Goal: Task Accomplishment & Management: Use online tool/utility

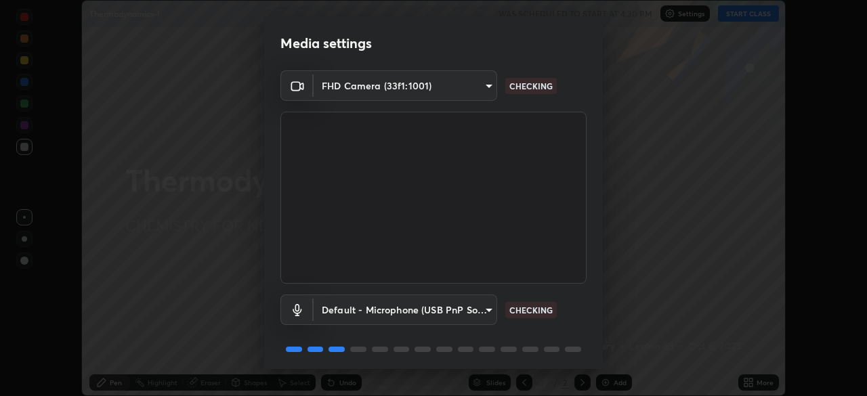
scroll to position [48, 0]
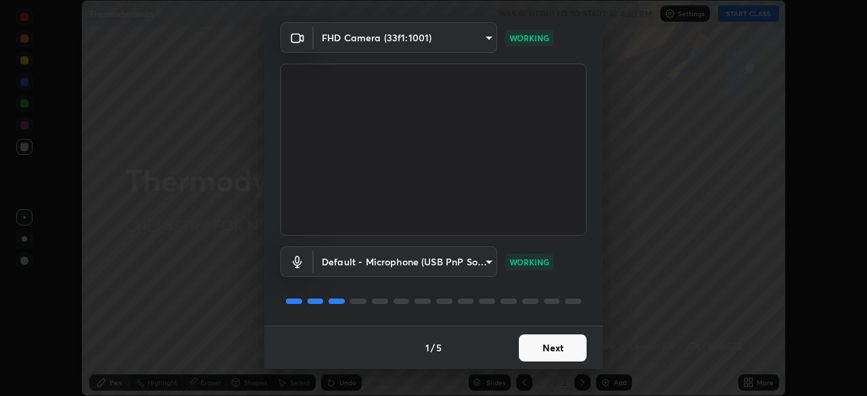
click at [549, 344] on button "Next" at bounding box center [553, 348] width 68 height 27
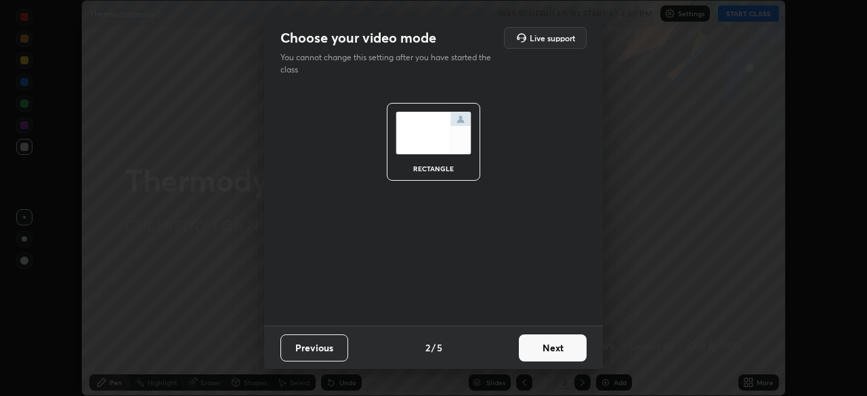
scroll to position [0, 0]
click at [554, 350] on button "Next" at bounding box center [553, 348] width 68 height 27
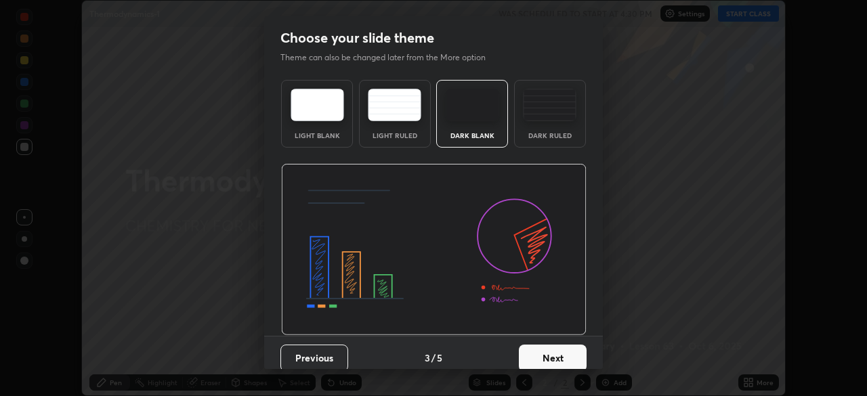
click at [551, 354] on button "Next" at bounding box center [553, 358] width 68 height 27
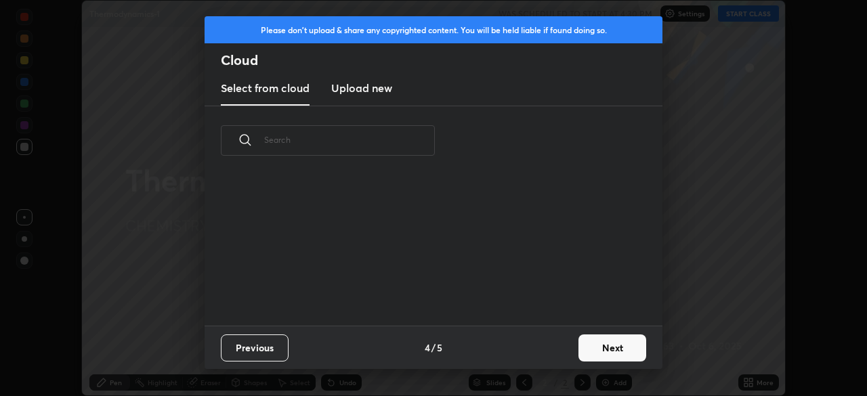
scroll to position [150, 435]
click at [593, 346] on button "Next" at bounding box center [613, 348] width 68 height 27
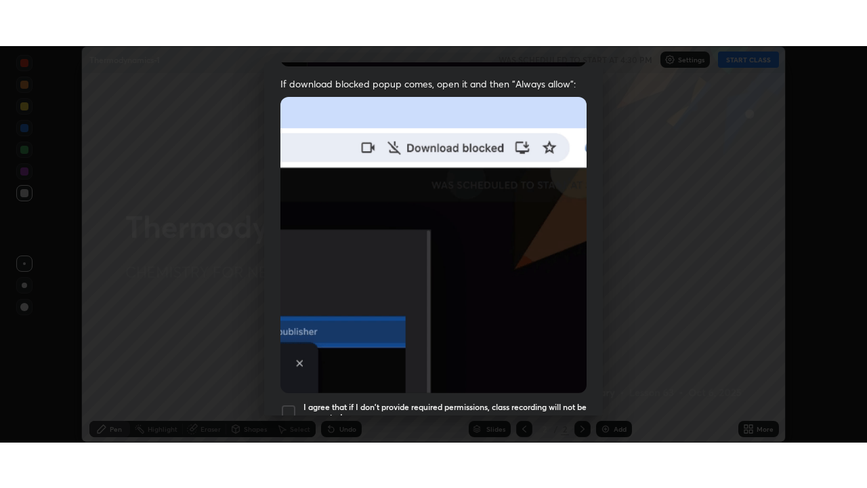
scroll to position [325, 0]
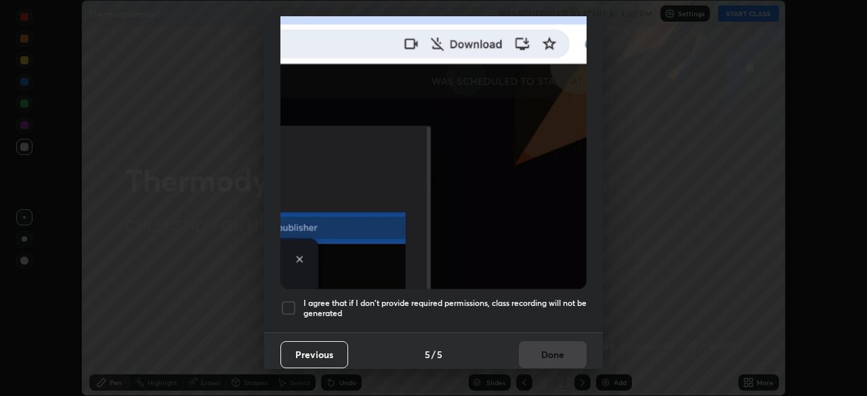
click at [290, 302] on div at bounding box center [289, 308] width 16 height 16
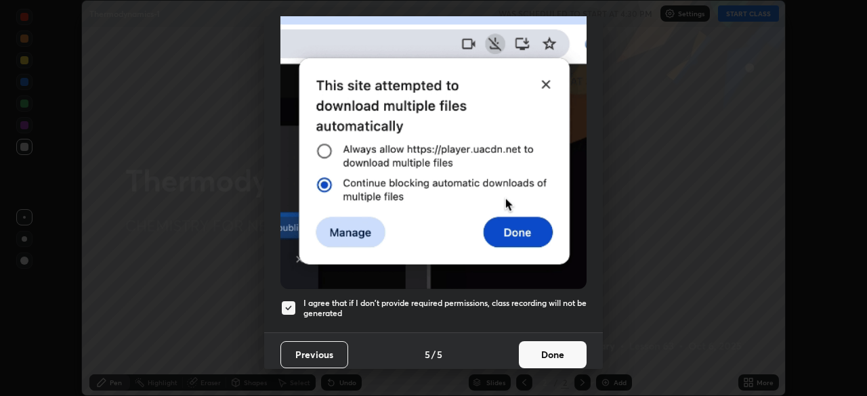
click at [548, 349] on button "Done" at bounding box center [553, 355] width 68 height 27
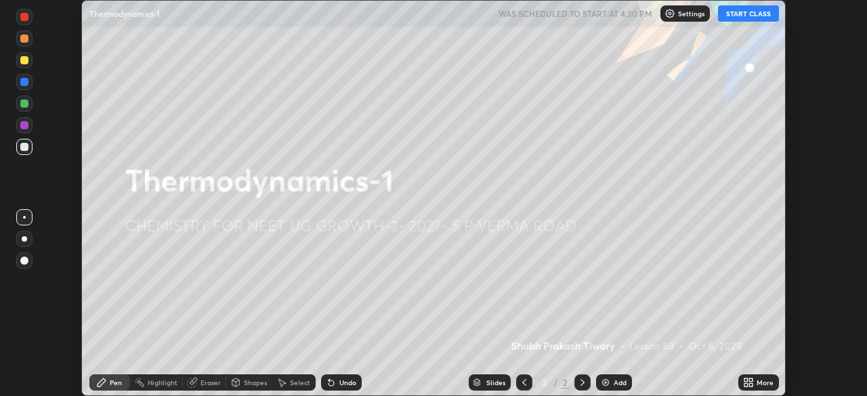
click at [752, 12] on button "START CLASS" at bounding box center [748, 13] width 61 height 16
click at [747, 381] on icon at bounding box center [746, 380] width 3 height 3
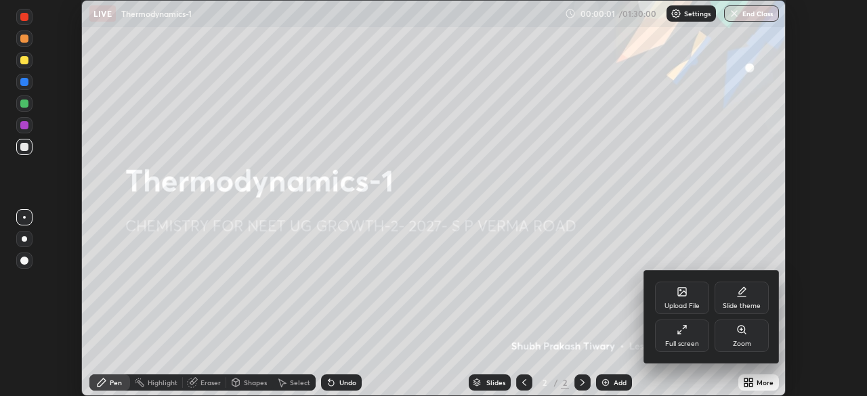
click at [687, 335] on icon at bounding box center [682, 330] width 11 height 11
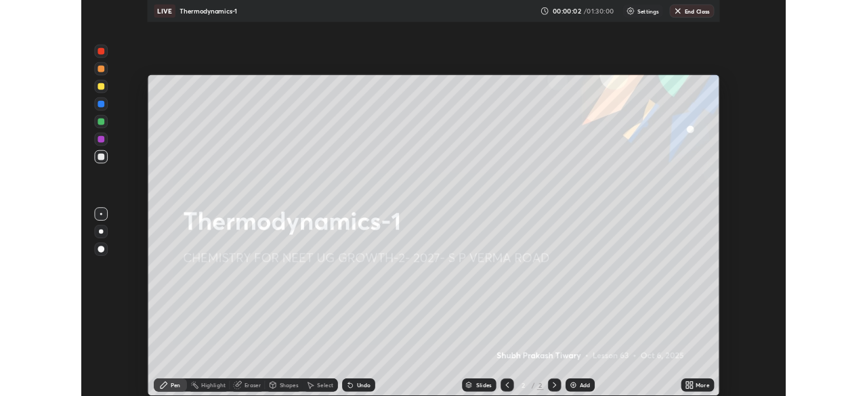
scroll to position [488, 867]
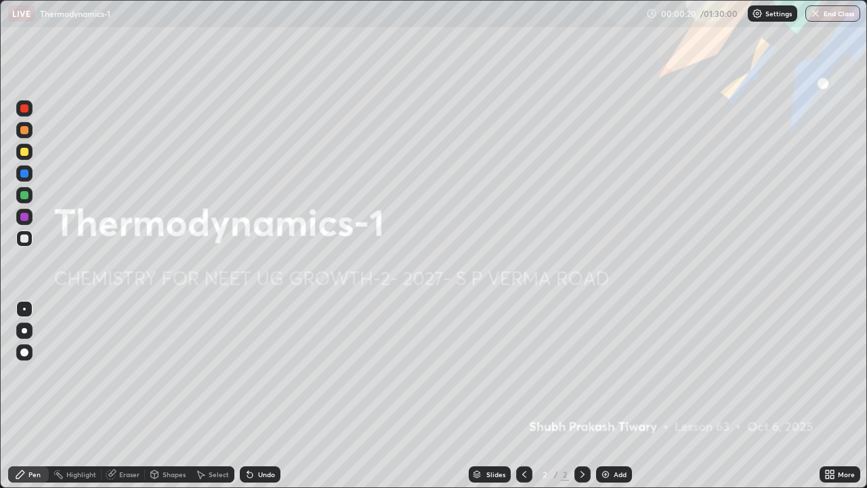
click at [611, 396] on div "Add" at bounding box center [614, 474] width 36 height 16
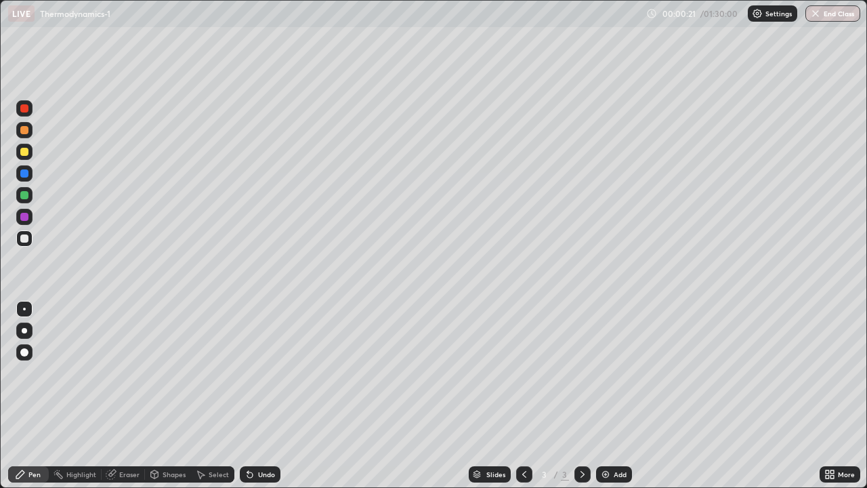
click at [24, 331] on div at bounding box center [24, 330] width 5 height 5
click at [27, 132] on div at bounding box center [24, 130] width 8 height 8
click at [28, 241] on div at bounding box center [24, 238] width 8 height 8
click at [133, 396] on div "Eraser" at bounding box center [129, 474] width 20 height 7
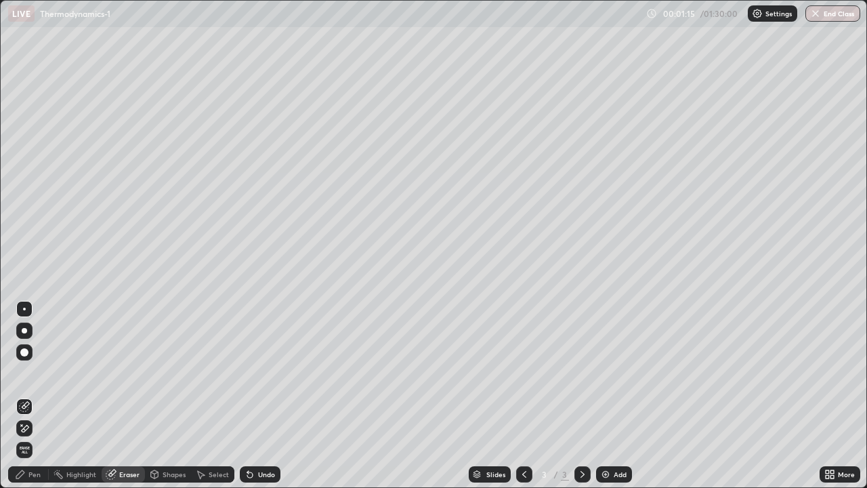
click at [41, 396] on div "Pen" at bounding box center [28, 474] width 41 height 16
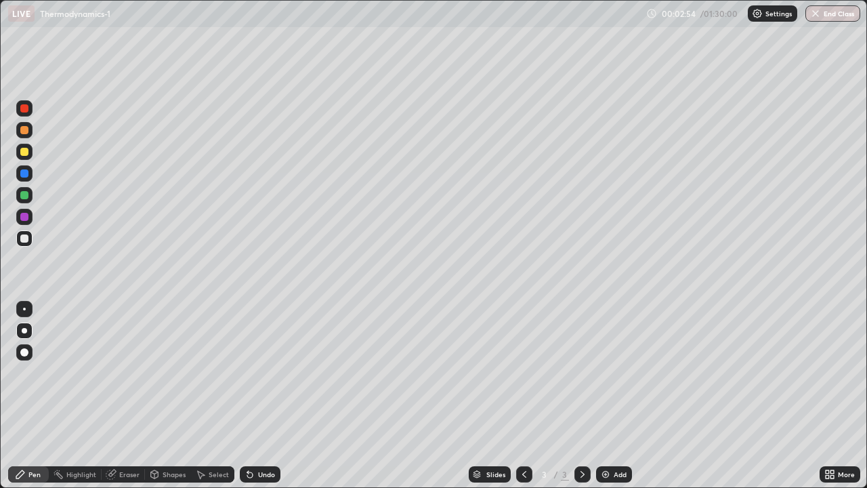
click at [272, 396] on div "Undo" at bounding box center [260, 474] width 41 height 16
click at [26, 154] on div at bounding box center [24, 152] width 8 height 8
click at [30, 241] on div at bounding box center [24, 238] width 16 height 16
click at [25, 157] on div at bounding box center [24, 152] width 16 height 16
click at [133, 396] on div "Eraser" at bounding box center [129, 474] width 20 height 7
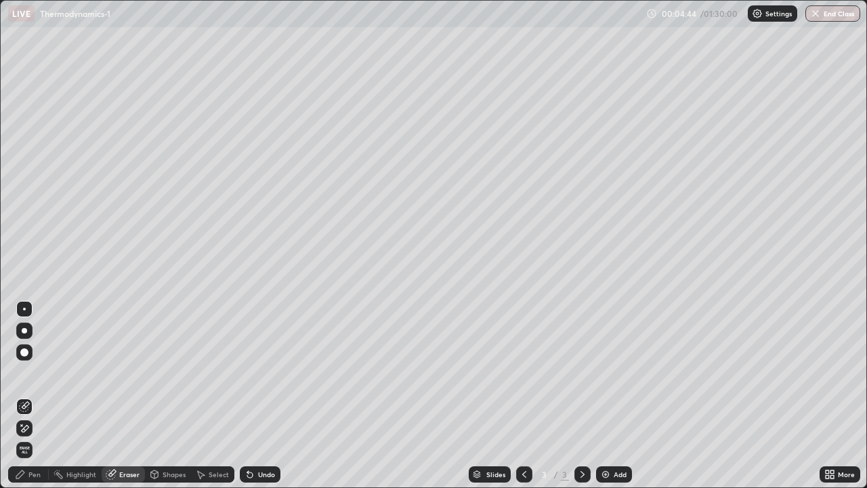
click at [37, 396] on div "Pen" at bounding box center [34, 474] width 12 height 7
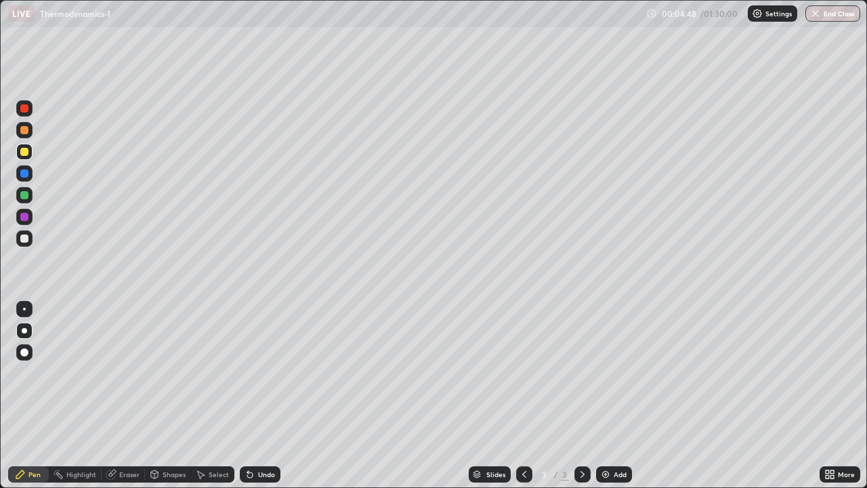
click at [28, 241] on div at bounding box center [24, 238] width 8 height 8
click at [620, 396] on div "Add" at bounding box center [614, 474] width 36 height 16
click at [24, 179] on div at bounding box center [24, 173] width 16 height 16
click at [519, 396] on icon at bounding box center [524, 474] width 11 height 11
click at [581, 396] on icon at bounding box center [582, 474] width 11 height 11
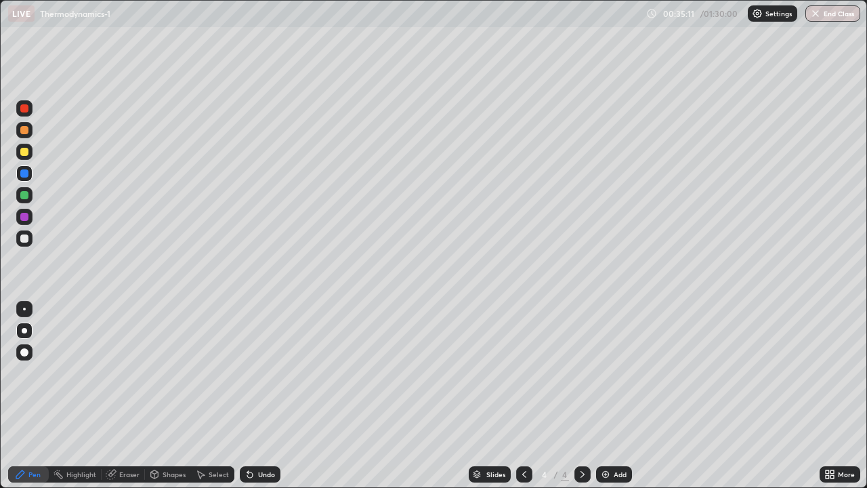
click at [128, 396] on div "Eraser" at bounding box center [123, 474] width 43 height 16
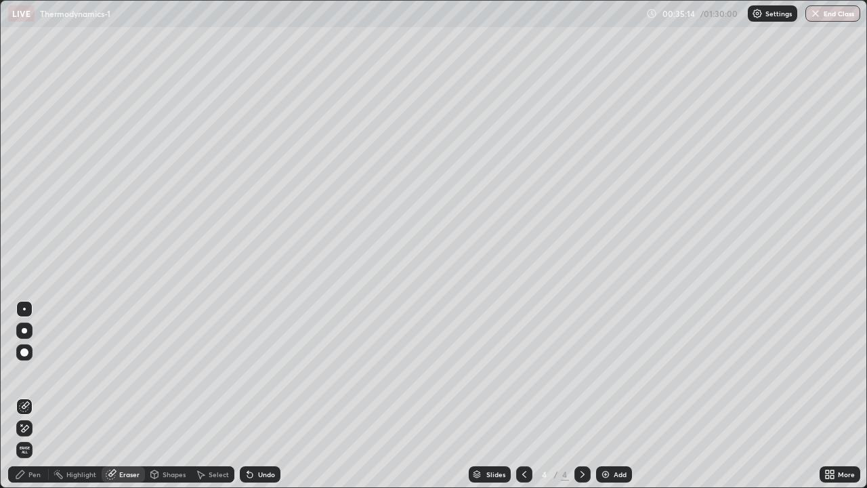
click at [44, 396] on div "Pen" at bounding box center [28, 474] width 41 height 16
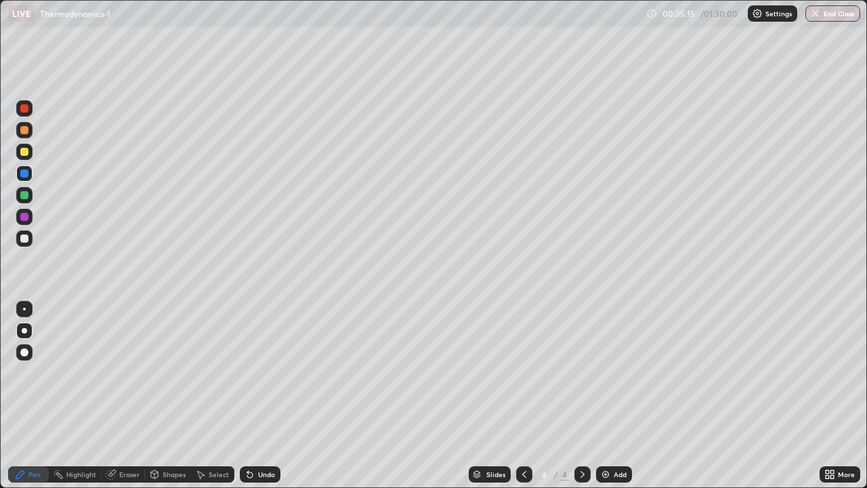
click at [31, 180] on div at bounding box center [24, 174] width 16 height 22
click at [28, 237] on div at bounding box center [24, 238] width 8 height 8
click at [520, 396] on div at bounding box center [524, 474] width 16 height 16
click at [579, 396] on icon at bounding box center [582, 474] width 11 height 11
click at [272, 396] on div "Undo" at bounding box center [266, 474] width 17 height 7
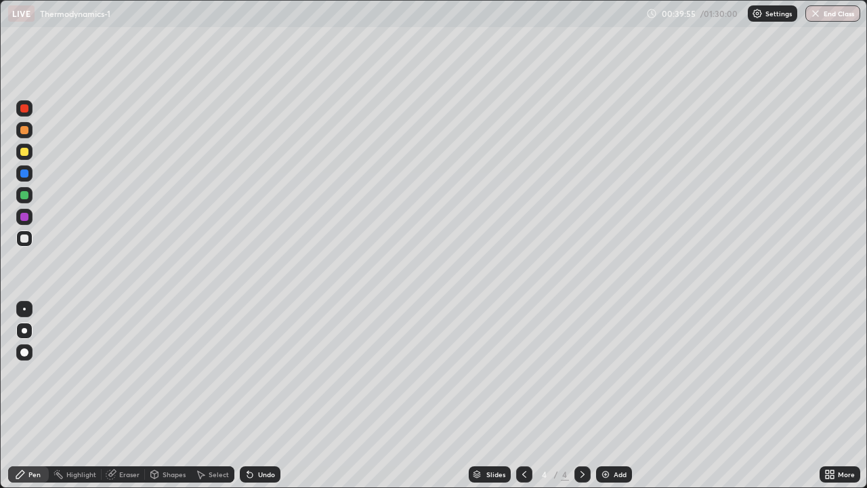
click at [271, 396] on div "Undo" at bounding box center [266, 474] width 17 height 7
click at [606, 396] on div "Add" at bounding box center [614, 474] width 36 height 16
click at [28, 129] on div at bounding box center [24, 130] width 8 height 8
click at [30, 239] on div at bounding box center [24, 238] width 16 height 16
click at [27, 158] on div at bounding box center [24, 152] width 16 height 16
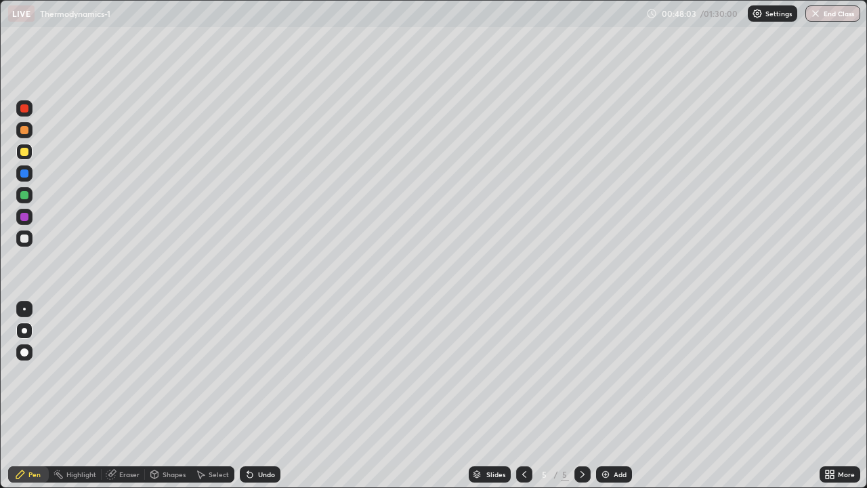
click at [24, 133] on div at bounding box center [24, 130] width 8 height 8
click at [28, 177] on div at bounding box center [24, 173] width 16 height 16
click at [26, 237] on div at bounding box center [24, 238] width 8 height 8
click at [29, 239] on div at bounding box center [24, 238] width 16 height 16
click at [24, 157] on div at bounding box center [24, 152] width 16 height 16
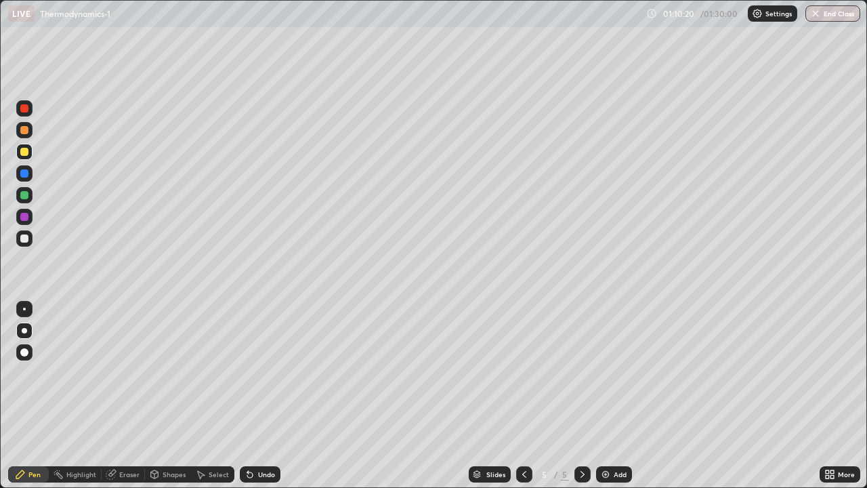
click at [606, 396] on img at bounding box center [605, 474] width 11 height 11
click at [28, 133] on div at bounding box center [24, 130] width 16 height 16
click at [28, 237] on div at bounding box center [24, 238] width 8 height 8
click at [24, 154] on div at bounding box center [24, 152] width 8 height 8
click at [30, 239] on div at bounding box center [24, 238] width 16 height 16
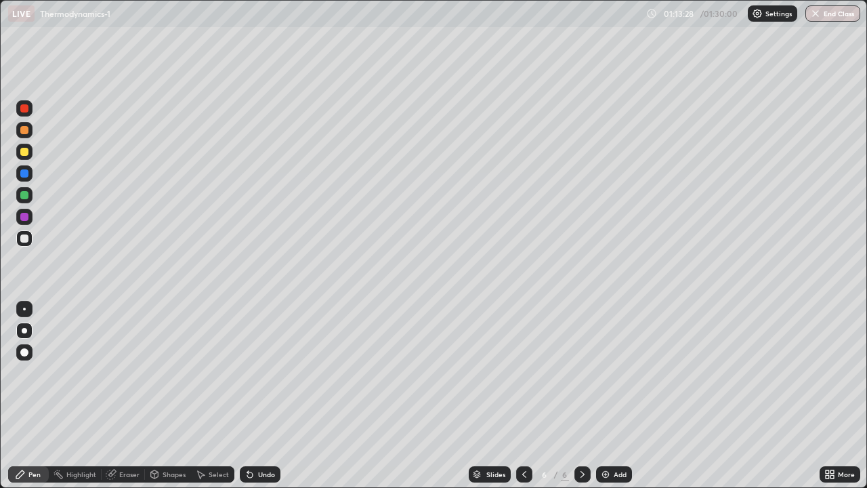
click at [136, 396] on div "Eraser" at bounding box center [129, 474] width 20 height 7
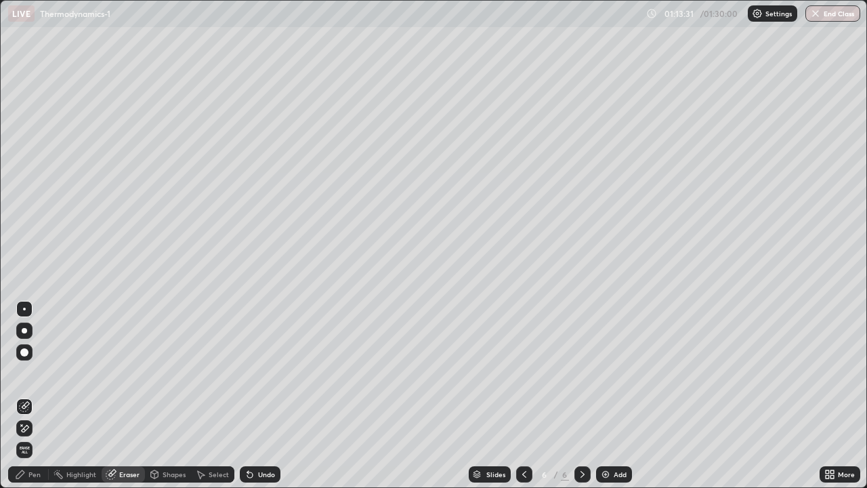
click at [39, 396] on div "Pen" at bounding box center [34, 474] width 12 height 7
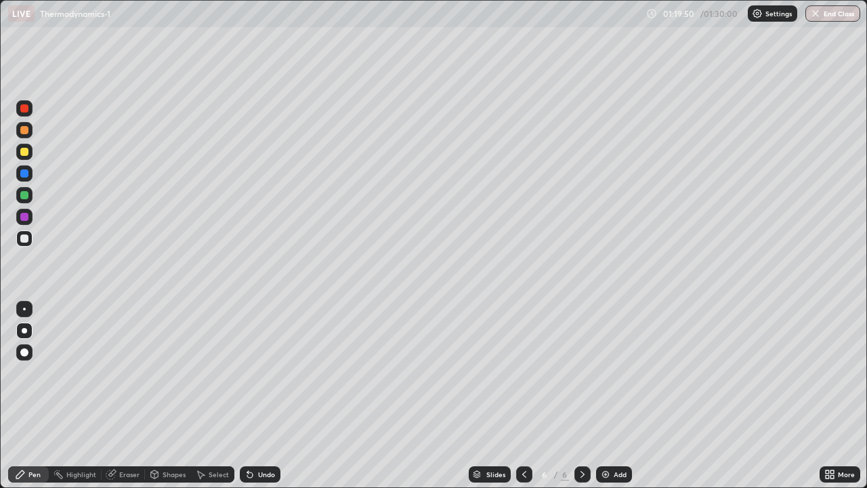
click at [827, 396] on icon at bounding box center [827, 471] width 3 height 3
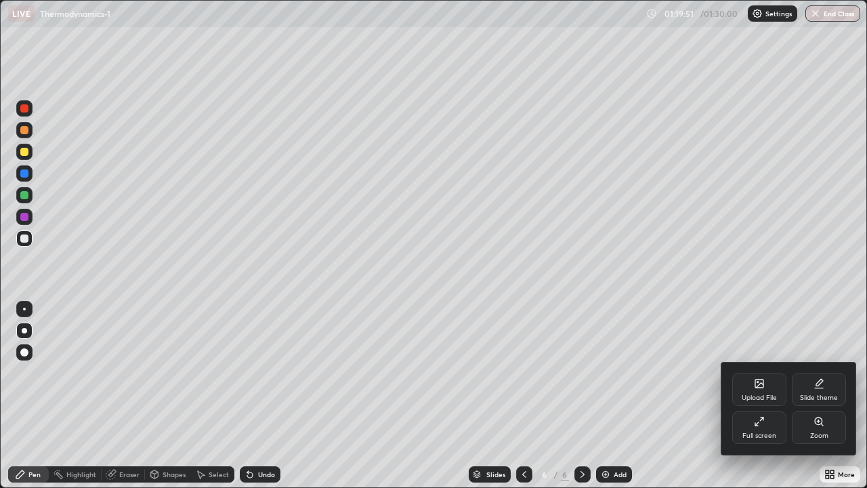
click at [763, 396] on div "Full screen" at bounding box center [760, 435] width 34 height 7
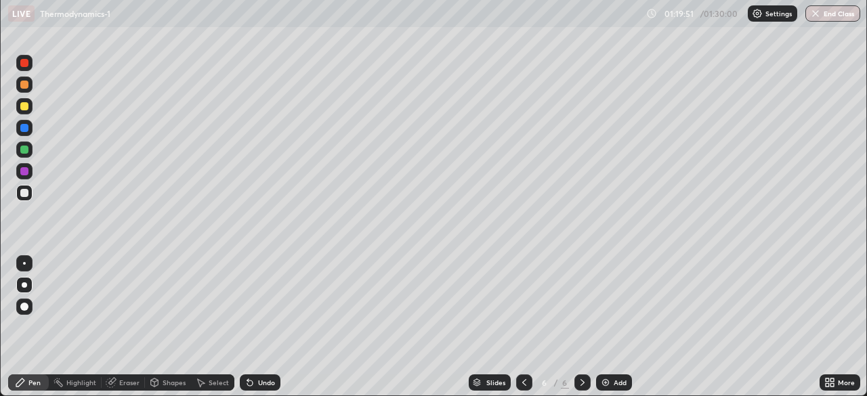
scroll to position [67364, 66893]
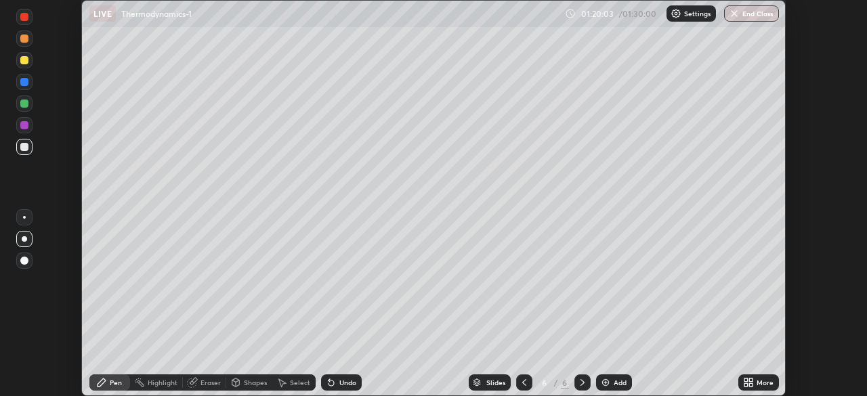
click at [753, 13] on button "End Class" at bounding box center [751, 13] width 55 height 16
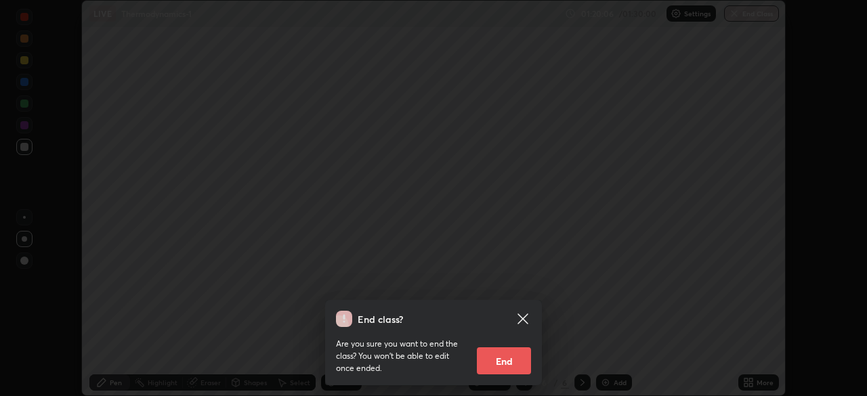
click at [504, 360] on button "End" at bounding box center [504, 361] width 54 height 27
